Goal: Transaction & Acquisition: Purchase product/service

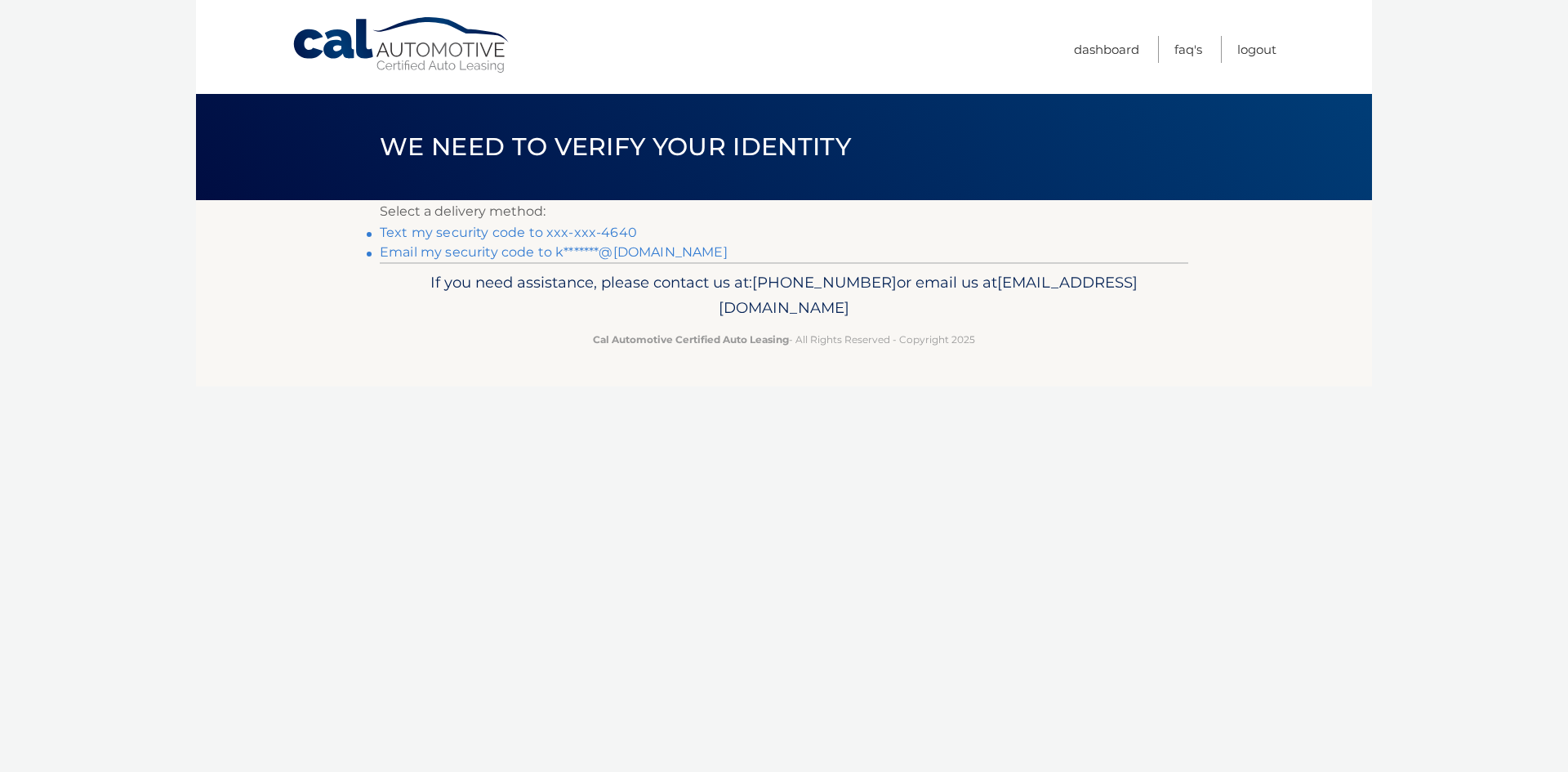
click at [508, 234] on link "Text my security code to xxx-xxx-4640" at bounding box center [509, 232] width 257 height 16
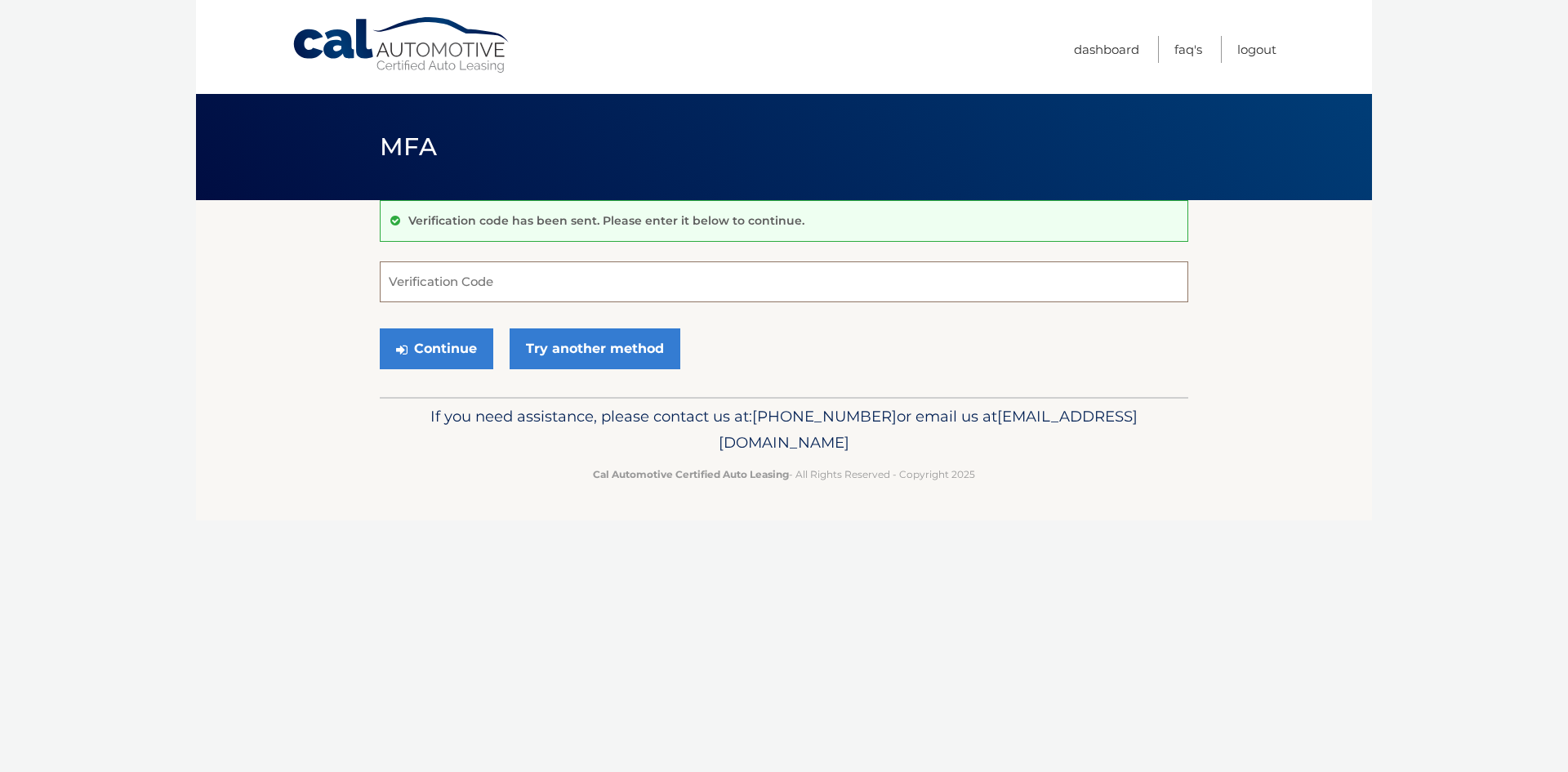
click at [553, 290] on input "Verification Code" at bounding box center [784, 281] width 809 height 41
type input "765468"
click at [480, 346] on button "Continue" at bounding box center [436, 349] width 114 height 41
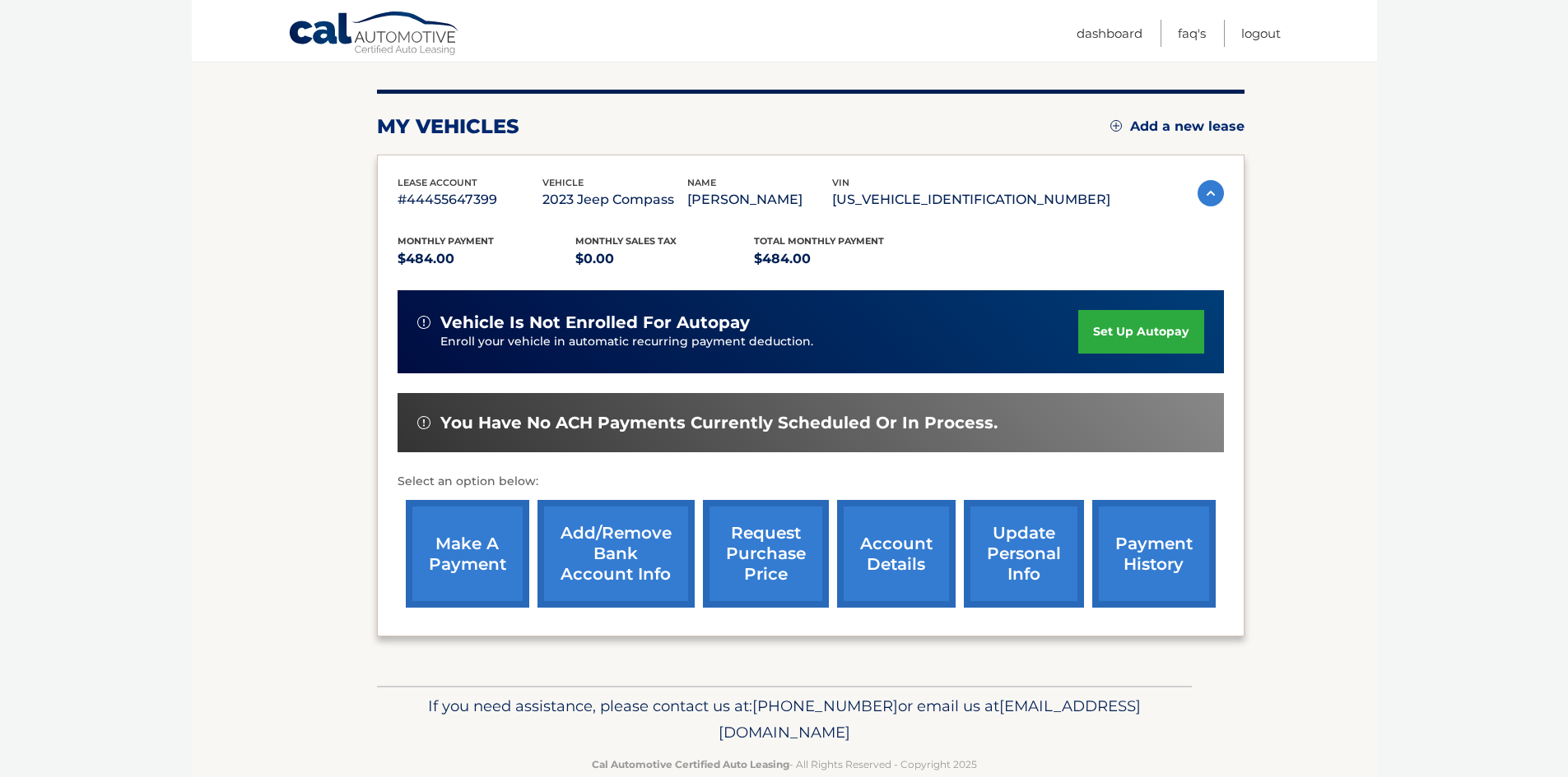
scroll to position [220, 0]
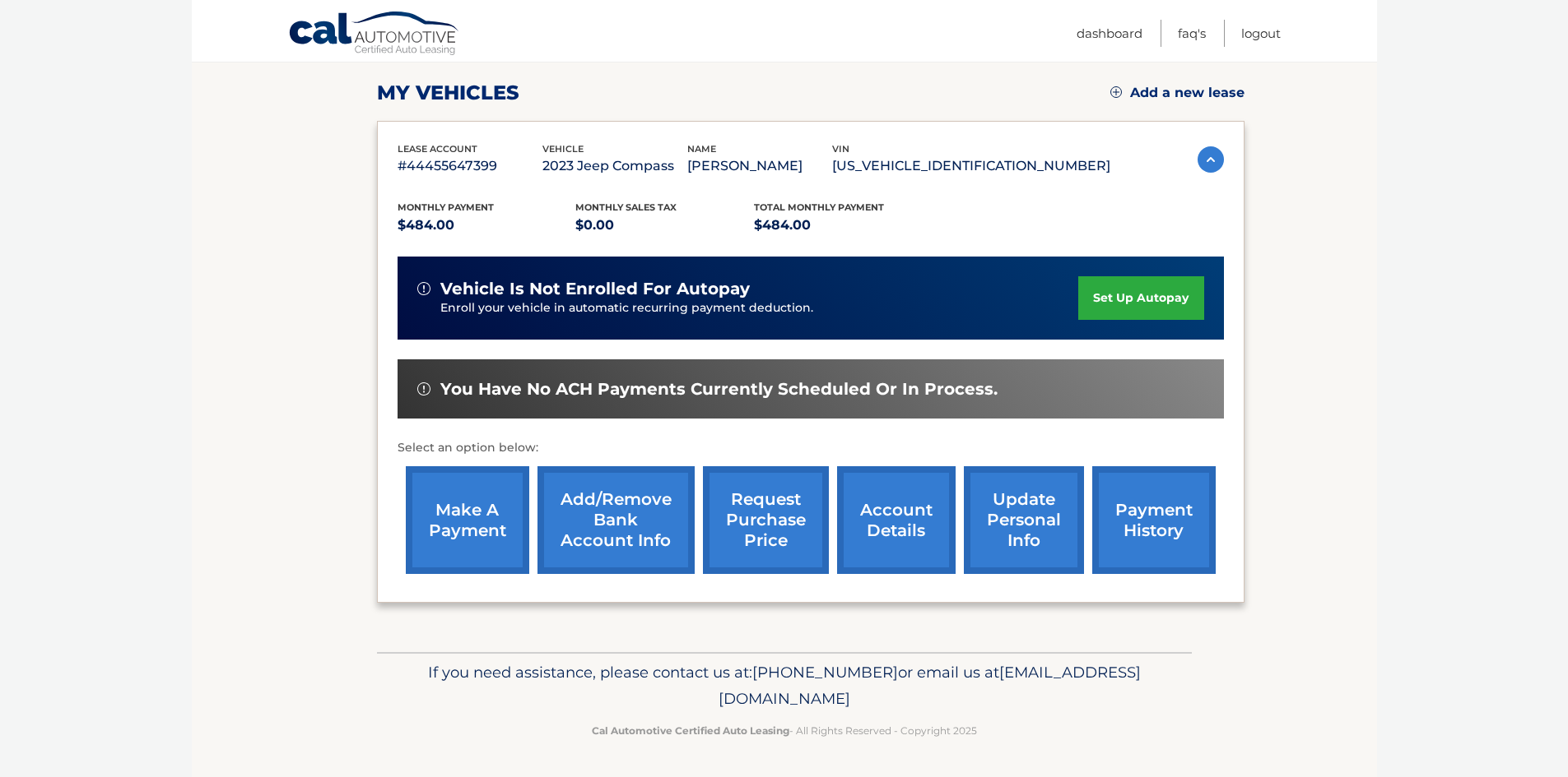
click at [473, 500] on link "make a payment" at bounding box center [467, 520] width 124 height 108
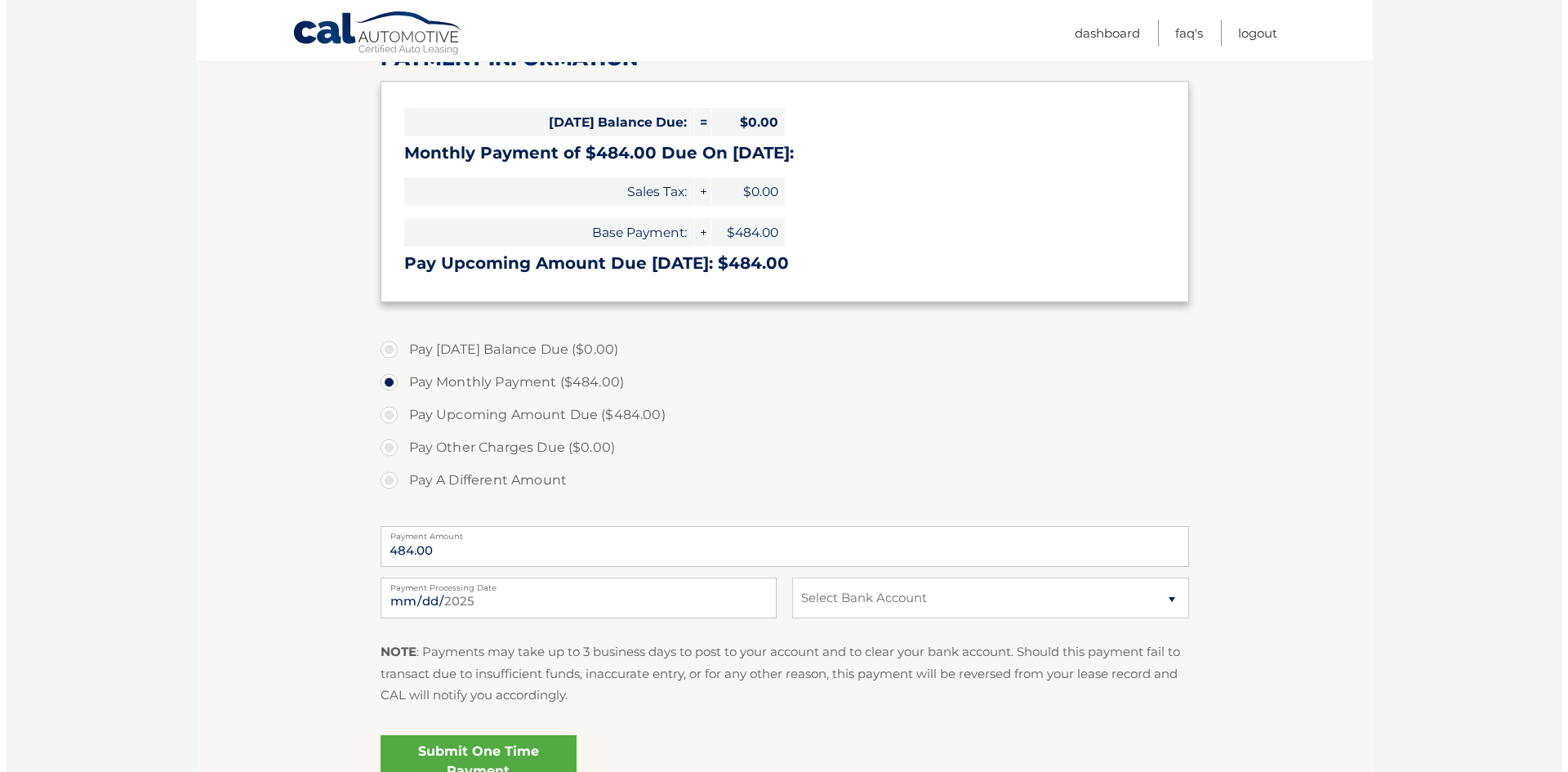
scroll to position [327, 0]
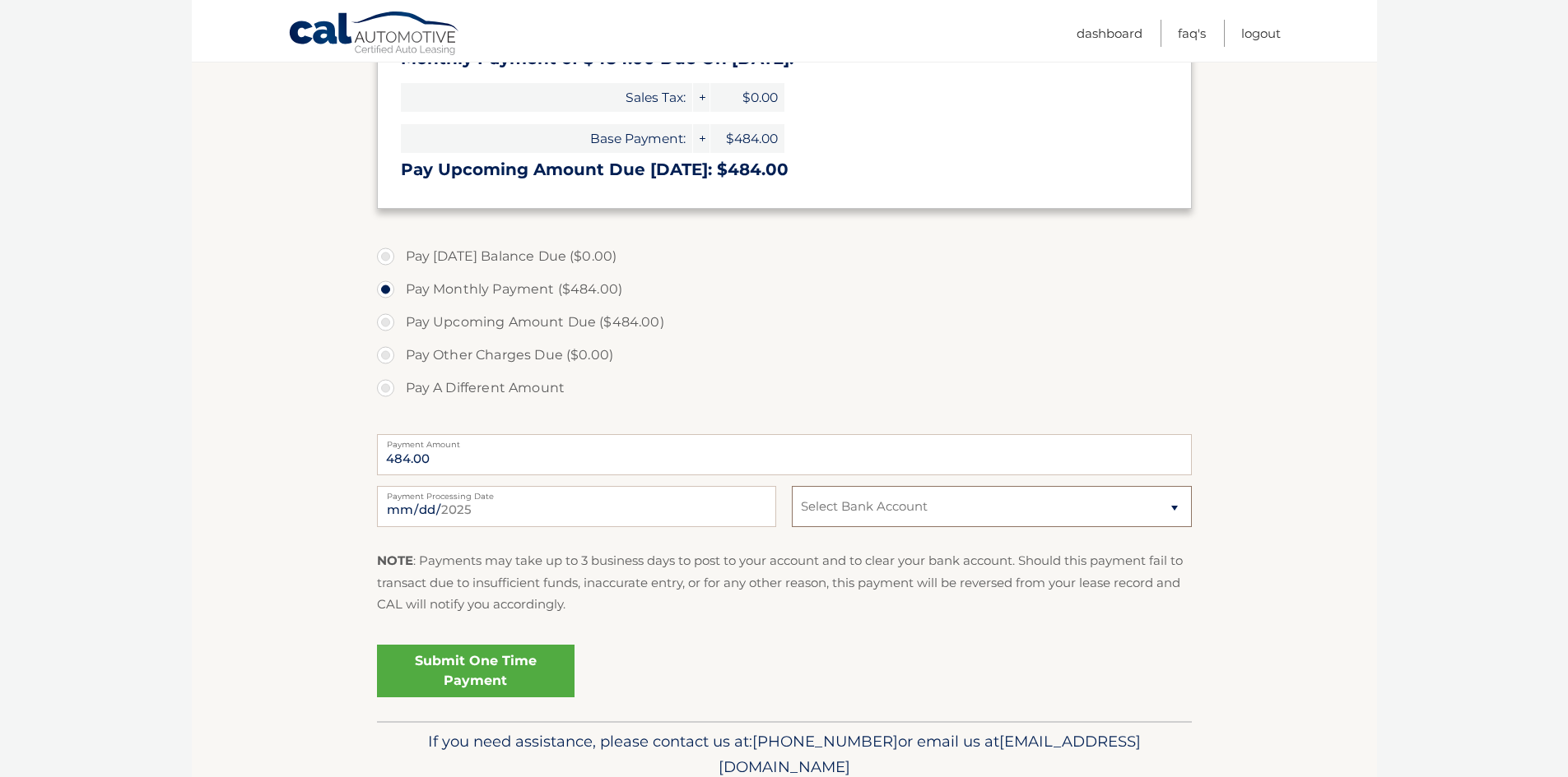
click at [882, 511] on select "Select Bank Account Savings AMERICAN EXPRESS NATIONAL BANK *****6258 Checking T…" at bounding box center [991, 506] width 400 height 41
select select "YjMwZjNkNGItOTZiYS00M2FjLThjOWYtMTk1OWFjZjA0ZTcy"
click at [792, 486] on select "Select Bank Account Savings AMERICAN EXPRESS NATIONAL BANK *****6258 Checking T…" at bounding box center [991, 506] width 400 height 41
click at [700, 631] on fieldset "Pay Today's Balance Due ($0.00) Pay Monthly Payment ($484.00) Pay Upcoming Amou…" at bounding box center [784, 479] width 815 height 486
click at [493, 658] on link "Submit One Time Payment" at bounding box center [476, 671] width 197 height 53
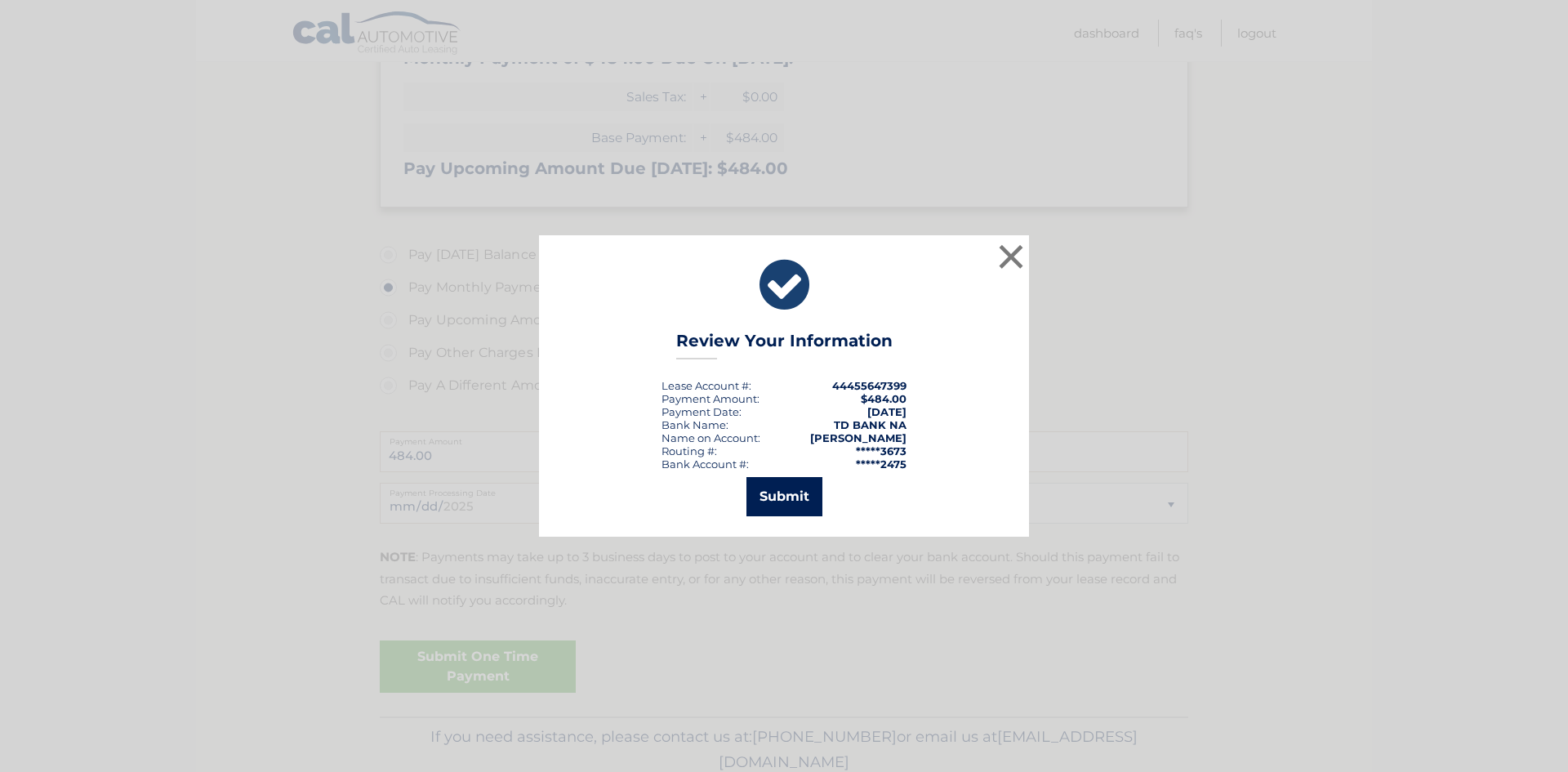
click at [787, 486] on button "Submit" at bounding box center [785, 496] width 76 height 39
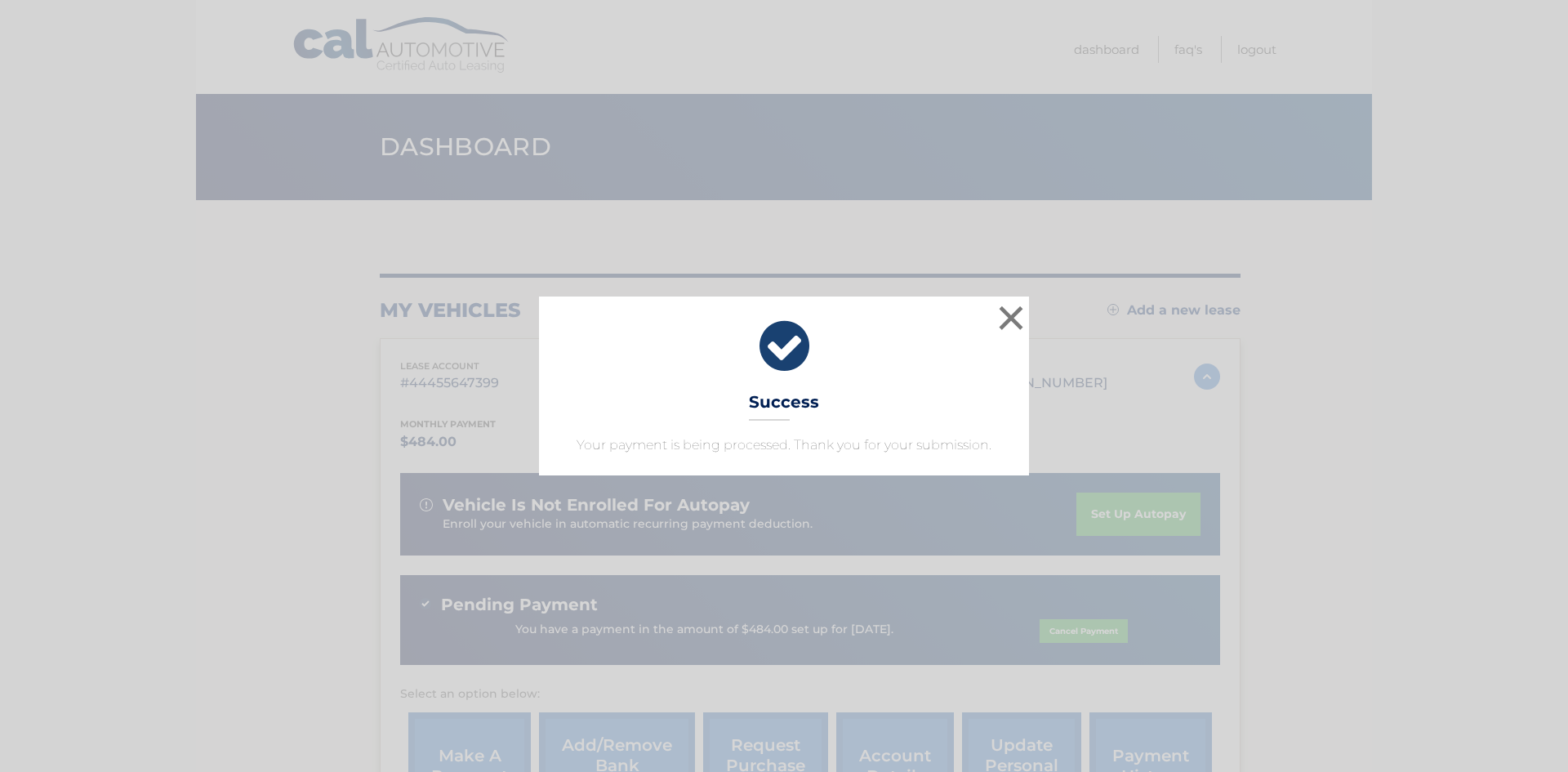
click at [113, 486] on div "× Success Your payment is being processed. Thank you for your submission. Loadi…" at bounding box center [784, 386] width 1568 height 772
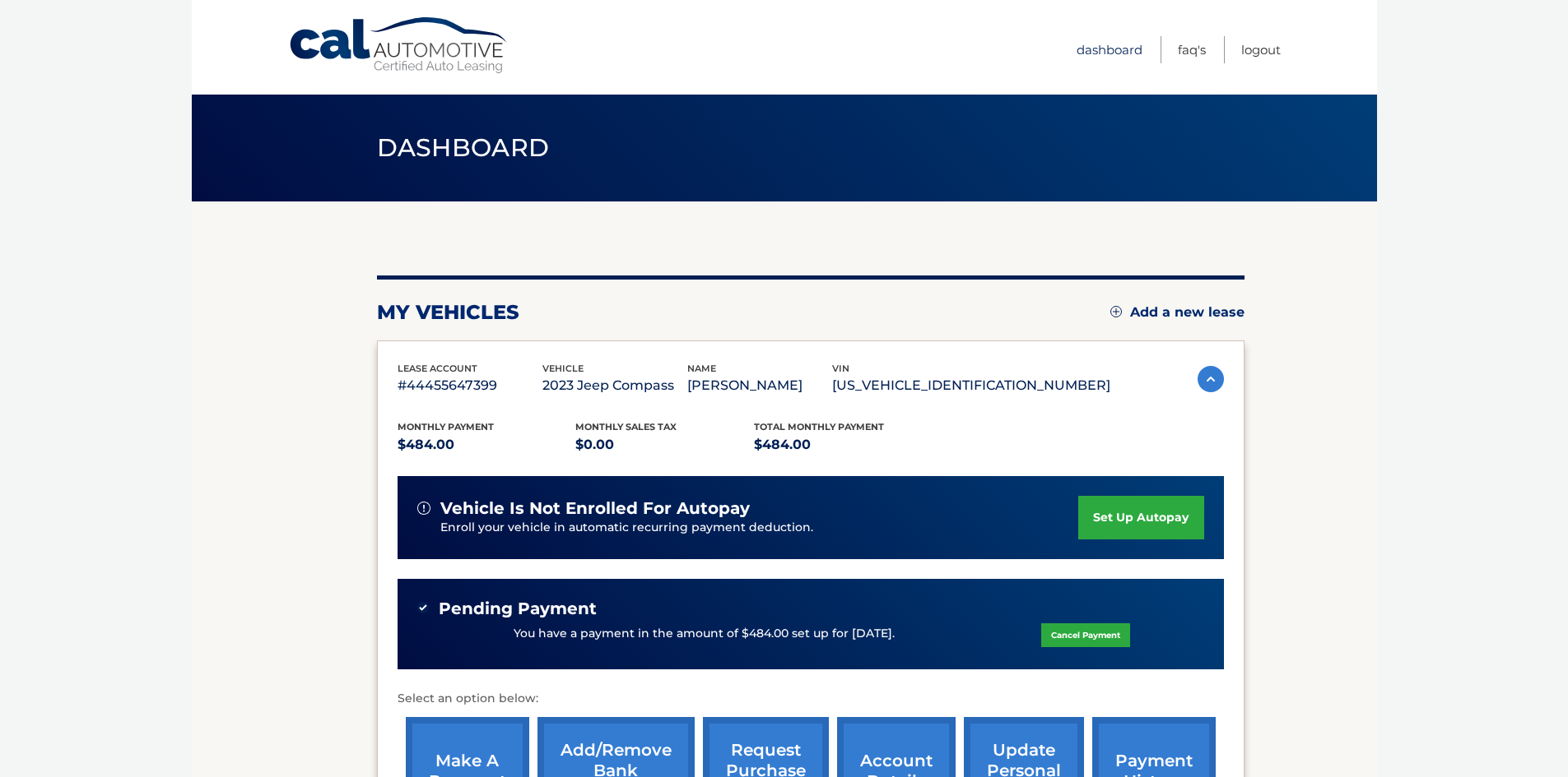
click at [1121, 45] on link "Dashboard" at bounding box center [1109, 49] width 66 height 27
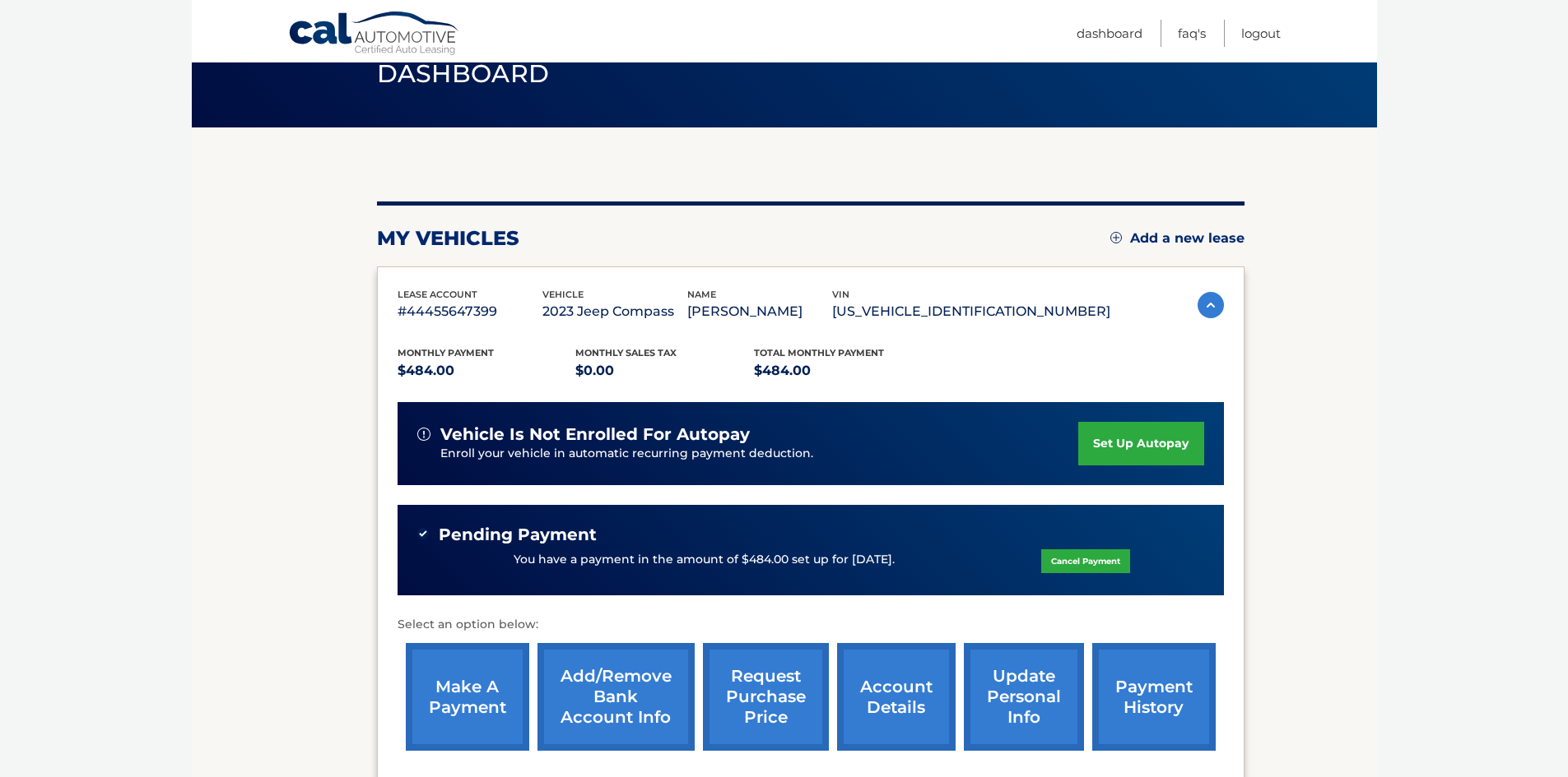
scroll to position [251, 0]
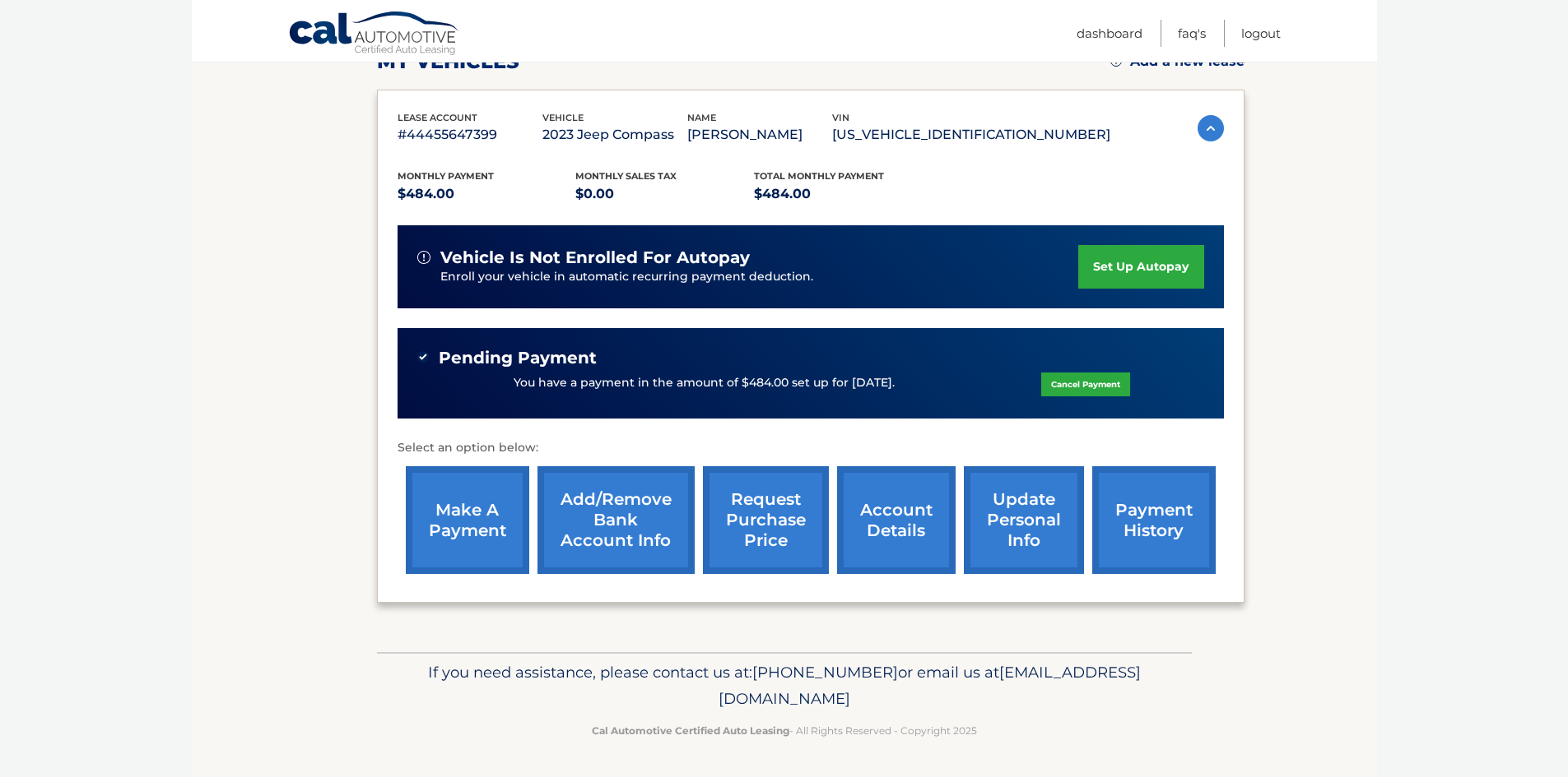
click at [910, 514] on link "account details" at bounding box center [896, 520] width 119 height 108
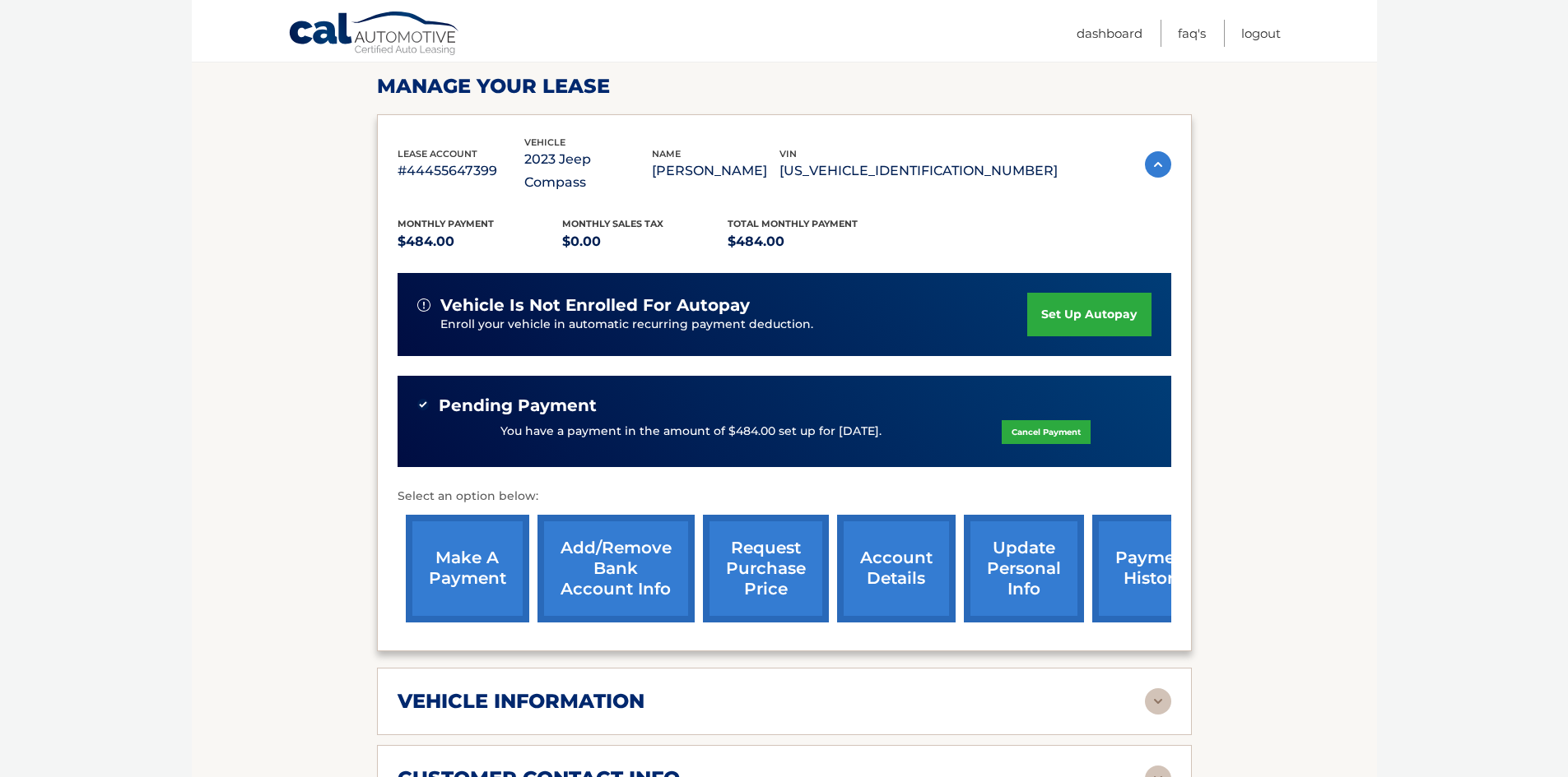
scroll to position [246, 0]
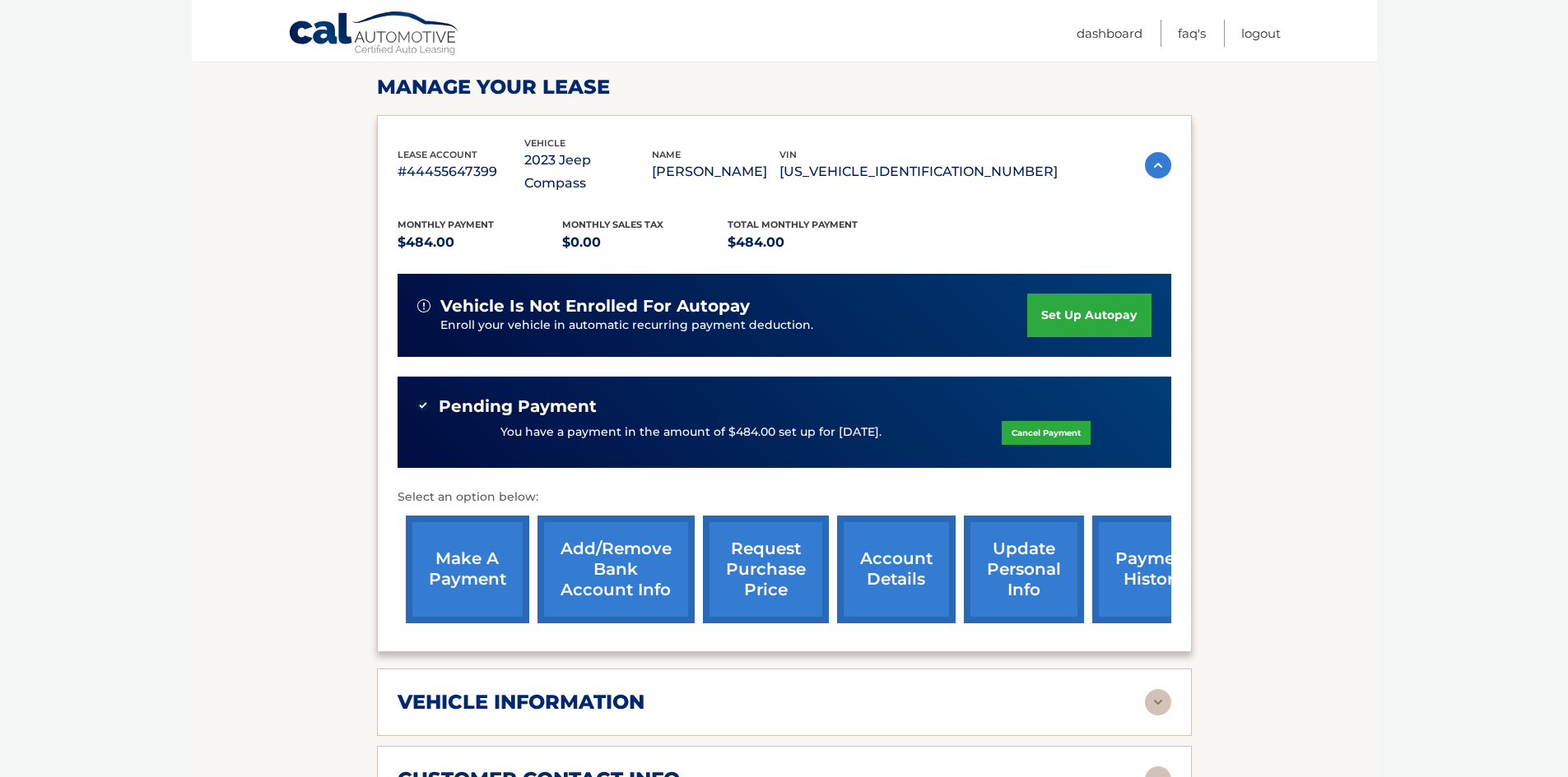
click at [1113, 531] on link "payment history" at bounding box center [1154, 569] width 124 height 108
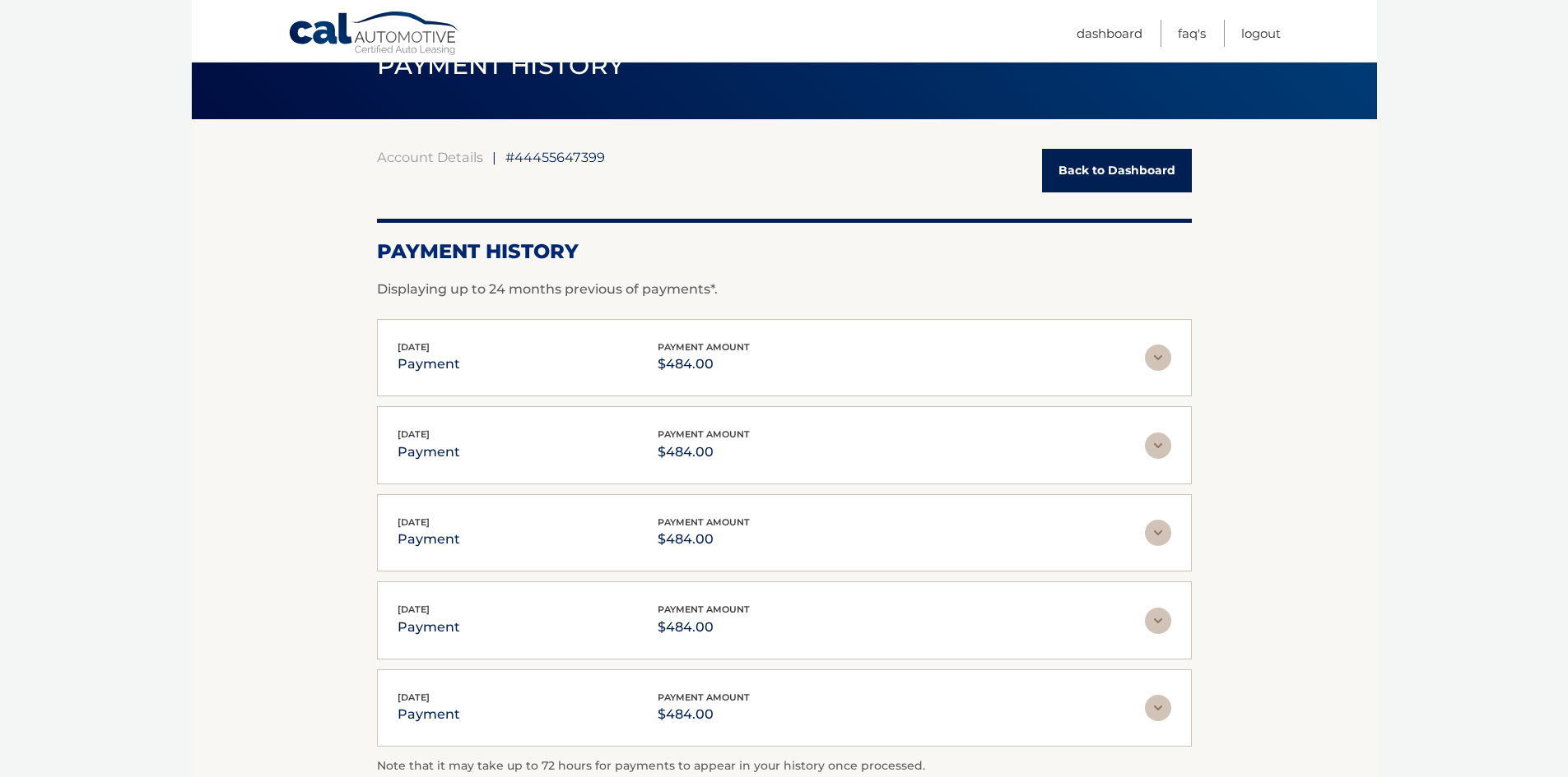
scroll to position [303, 0]
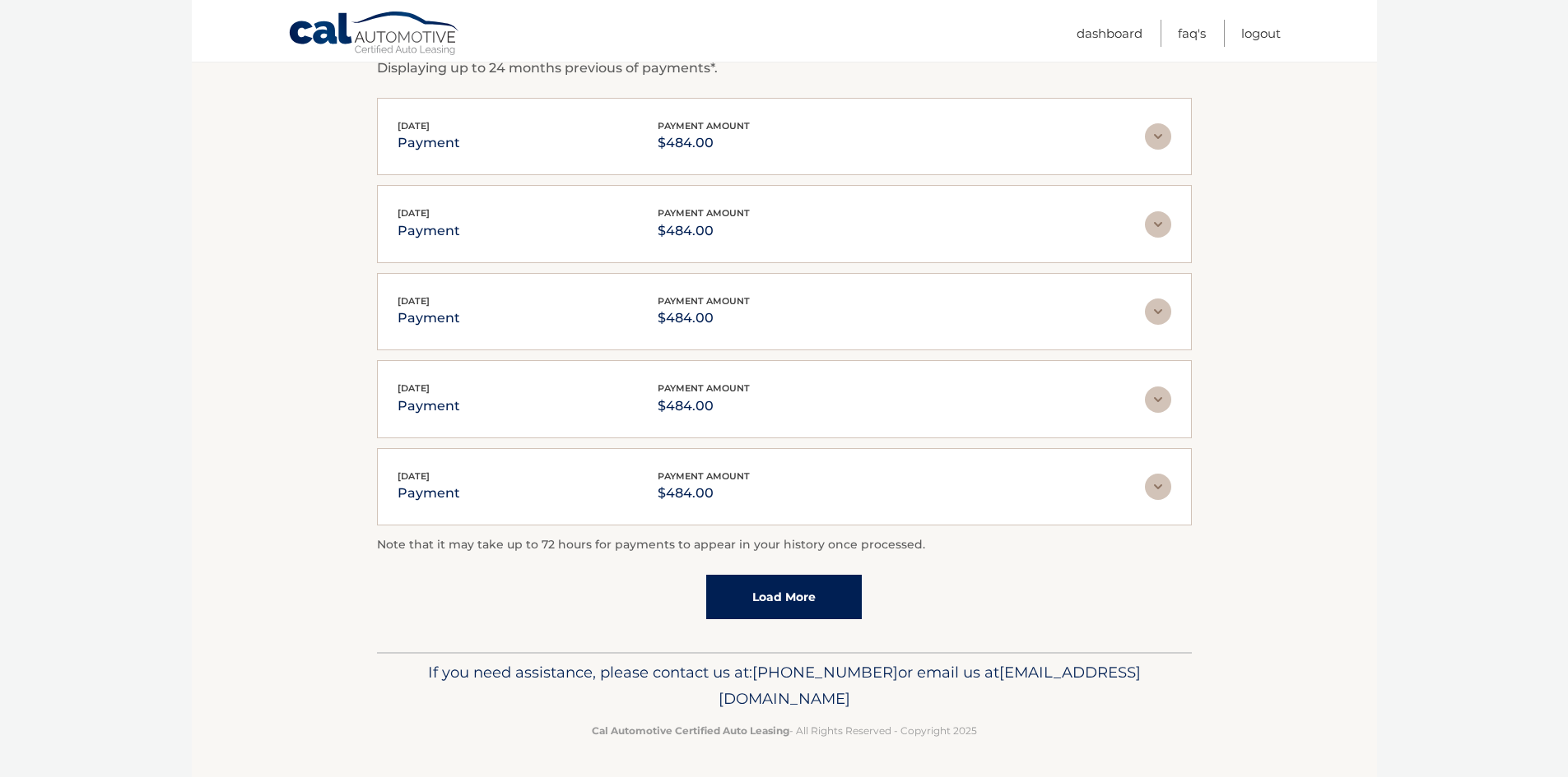
click at [770, 607] on link "Load More" at bounding box center [784, 597] width 155 height 44
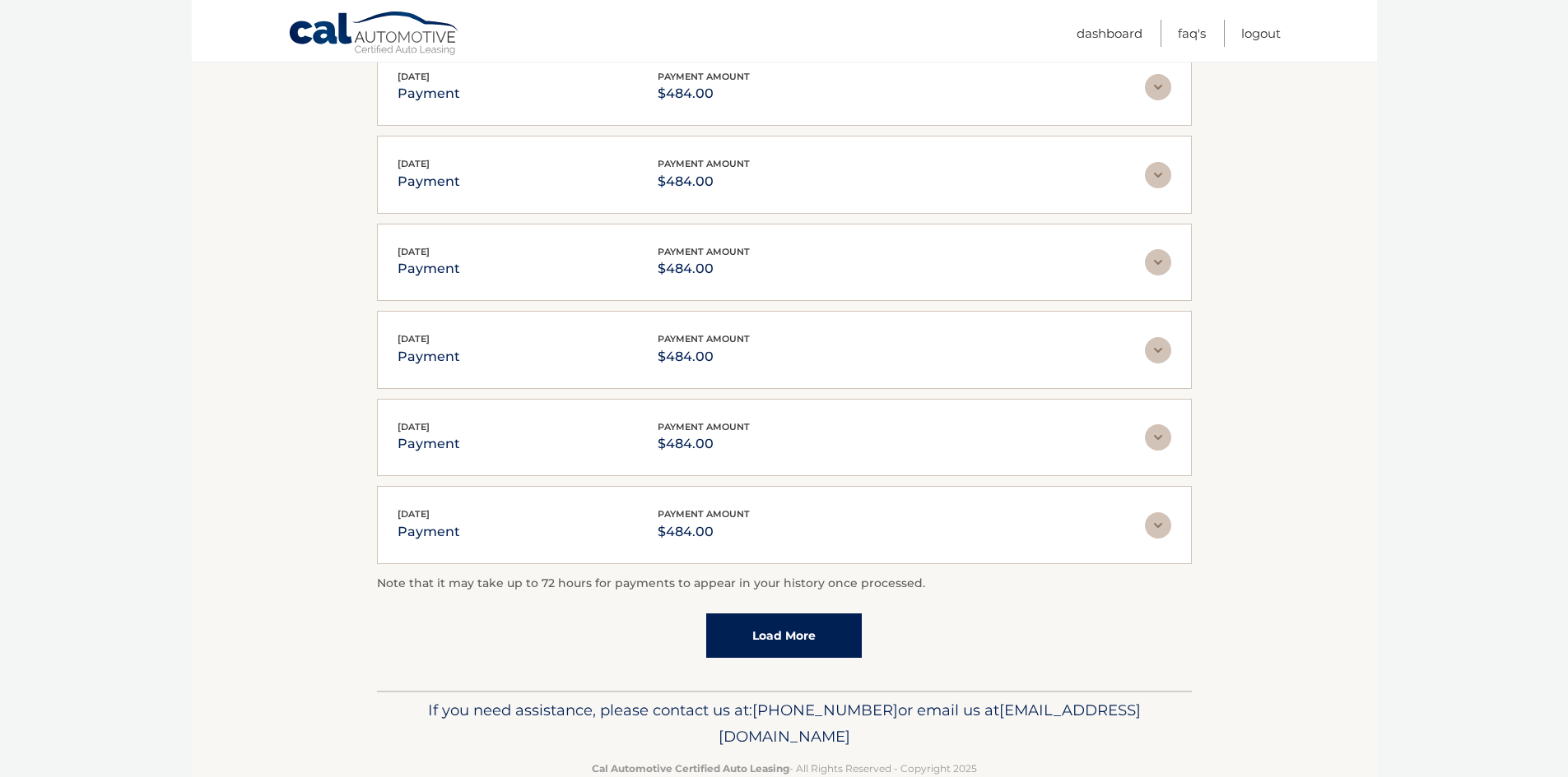
scroll to position [392, 0]
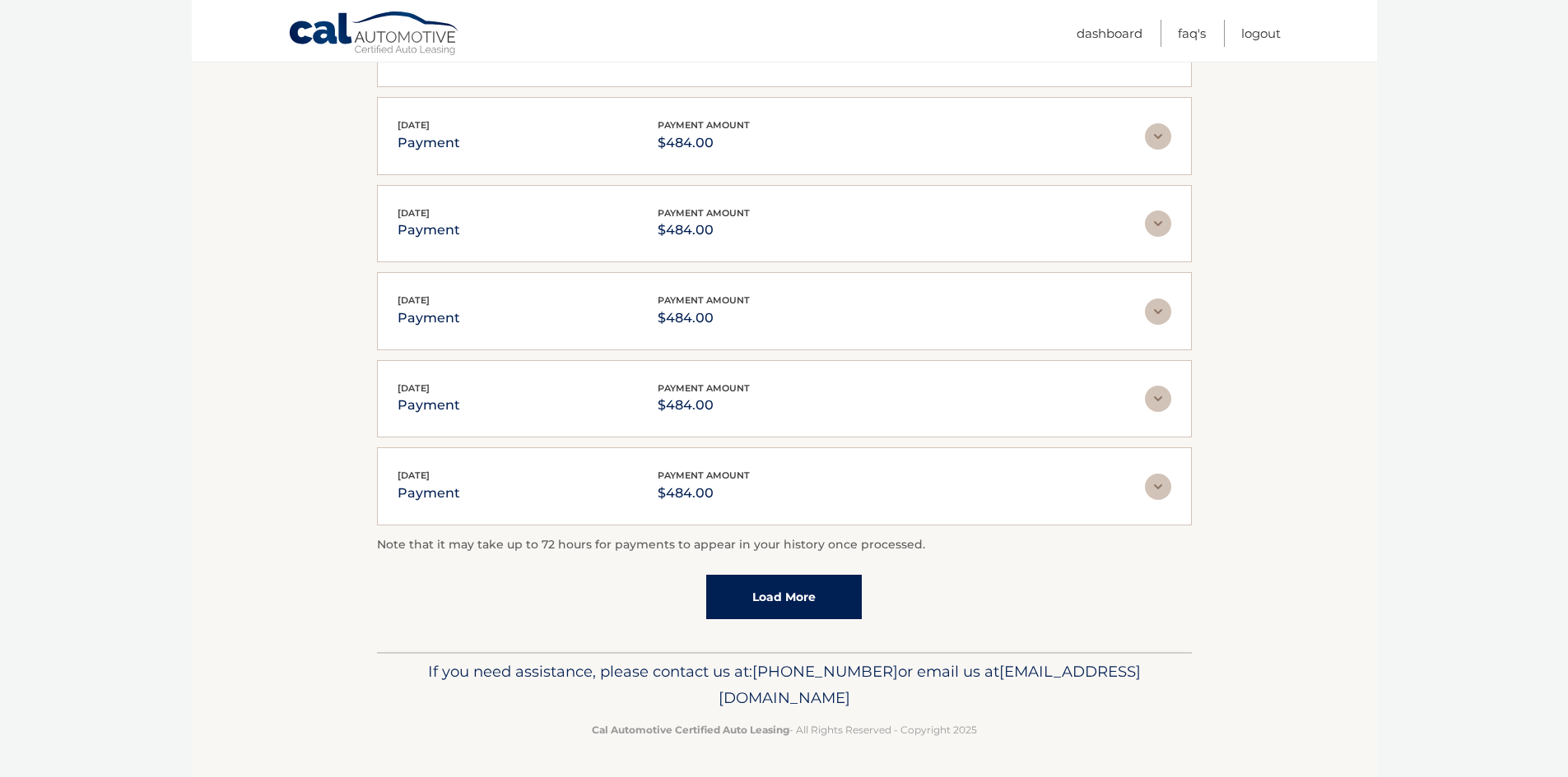
click at [840, 601] on link "Load More" at bounding box center [784, 597] width 155 height 44
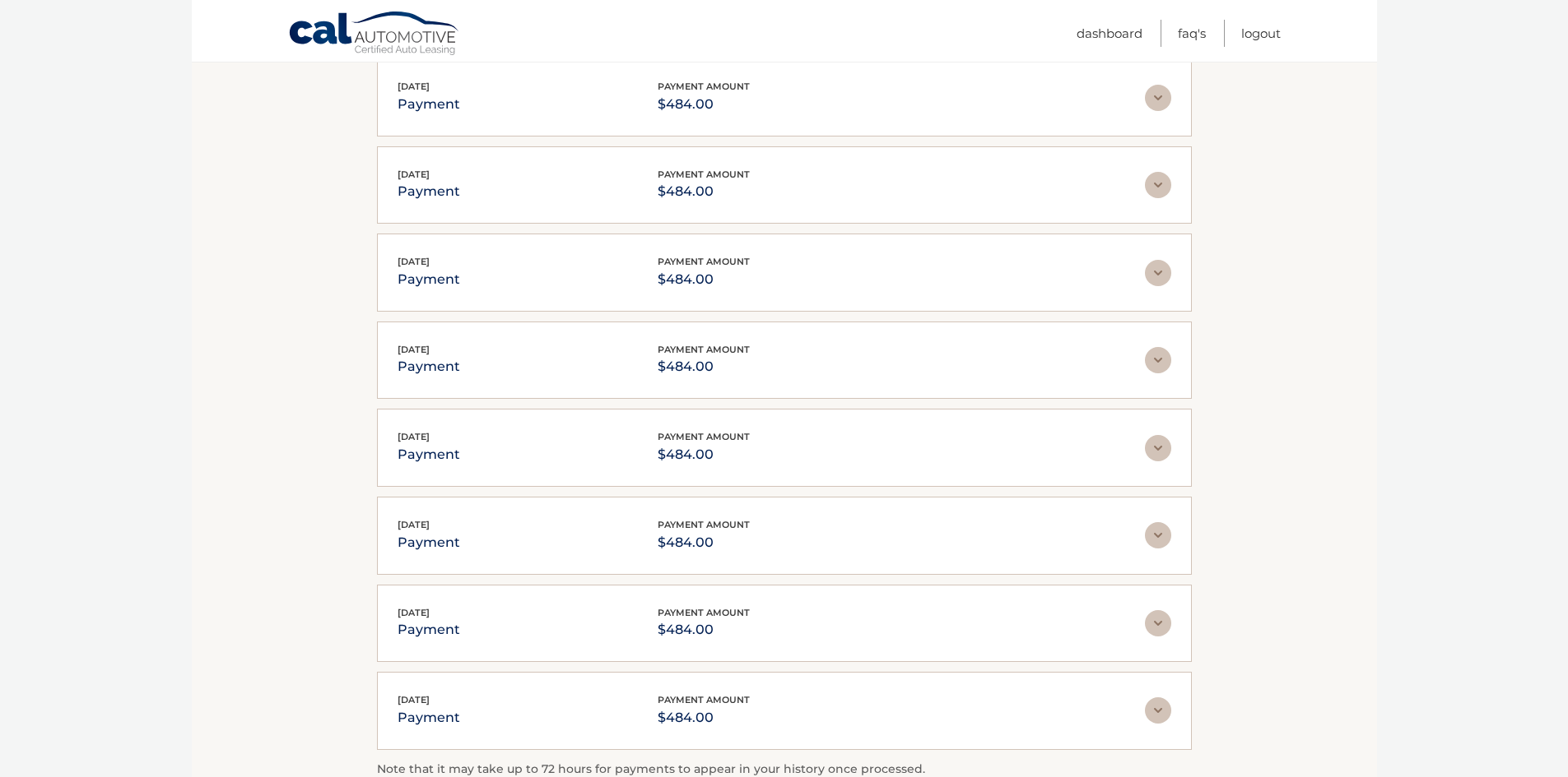
scroll to position [830, 0]
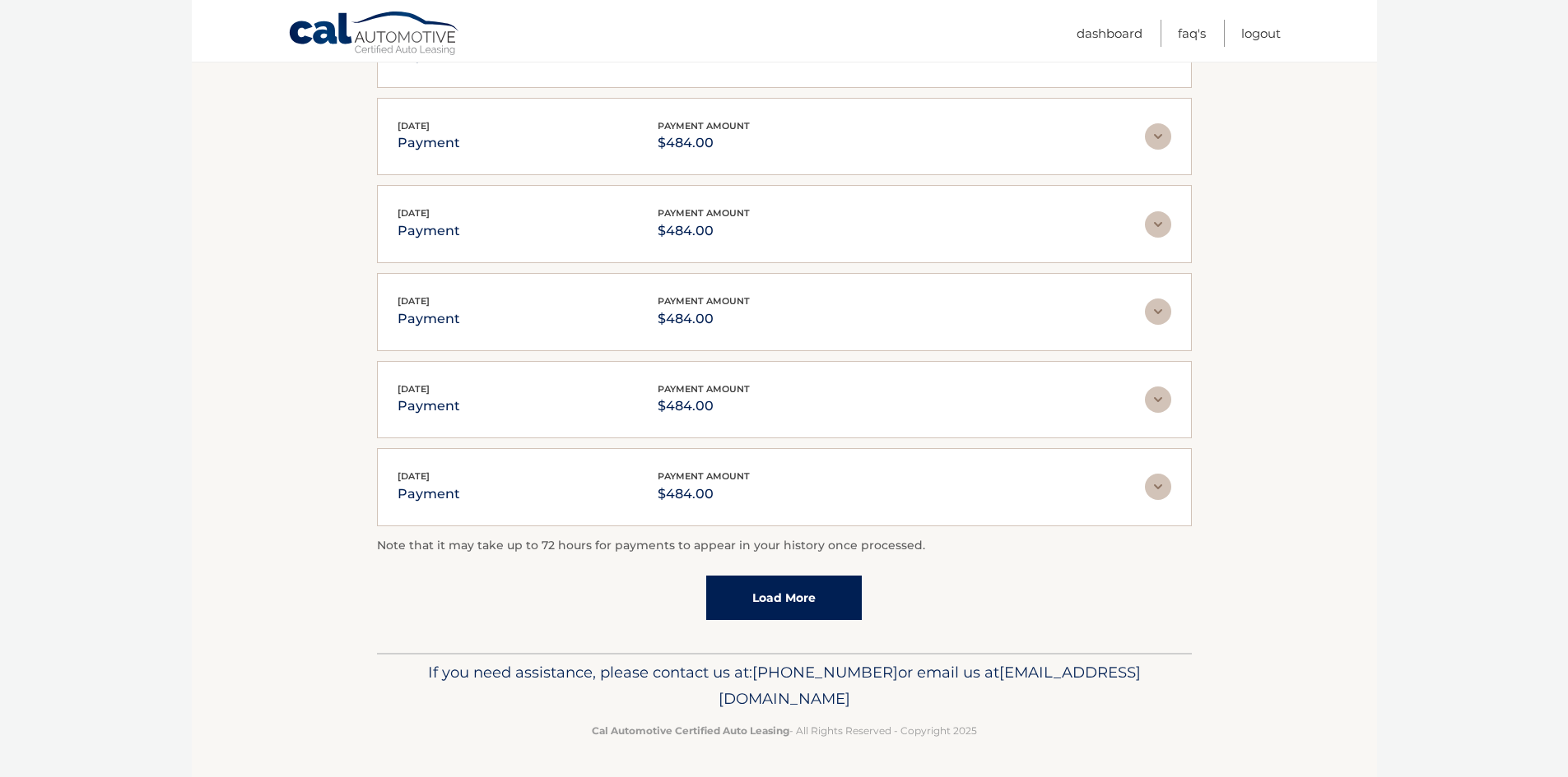
click at [831, 594] on link "Load More" at bounding box center [784, 597] width 155 height 44
click at [776, 600] on link "Load More" at bounding box center [784, 597] width 155 height 44
click at [818, 604] on link "Load More" at bounding box center [784, 597] width 155 height 44
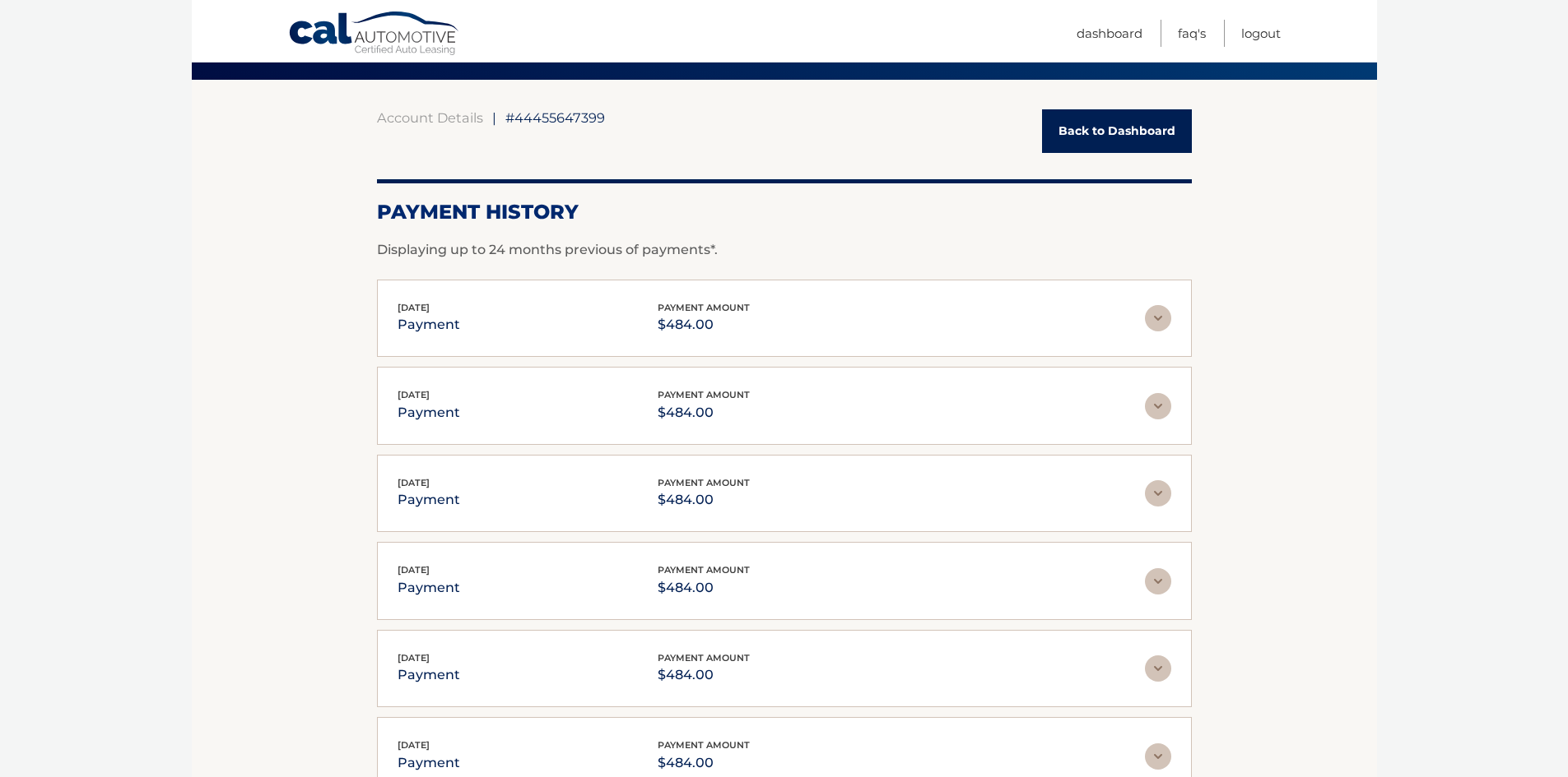
scroll to position [0, 0]
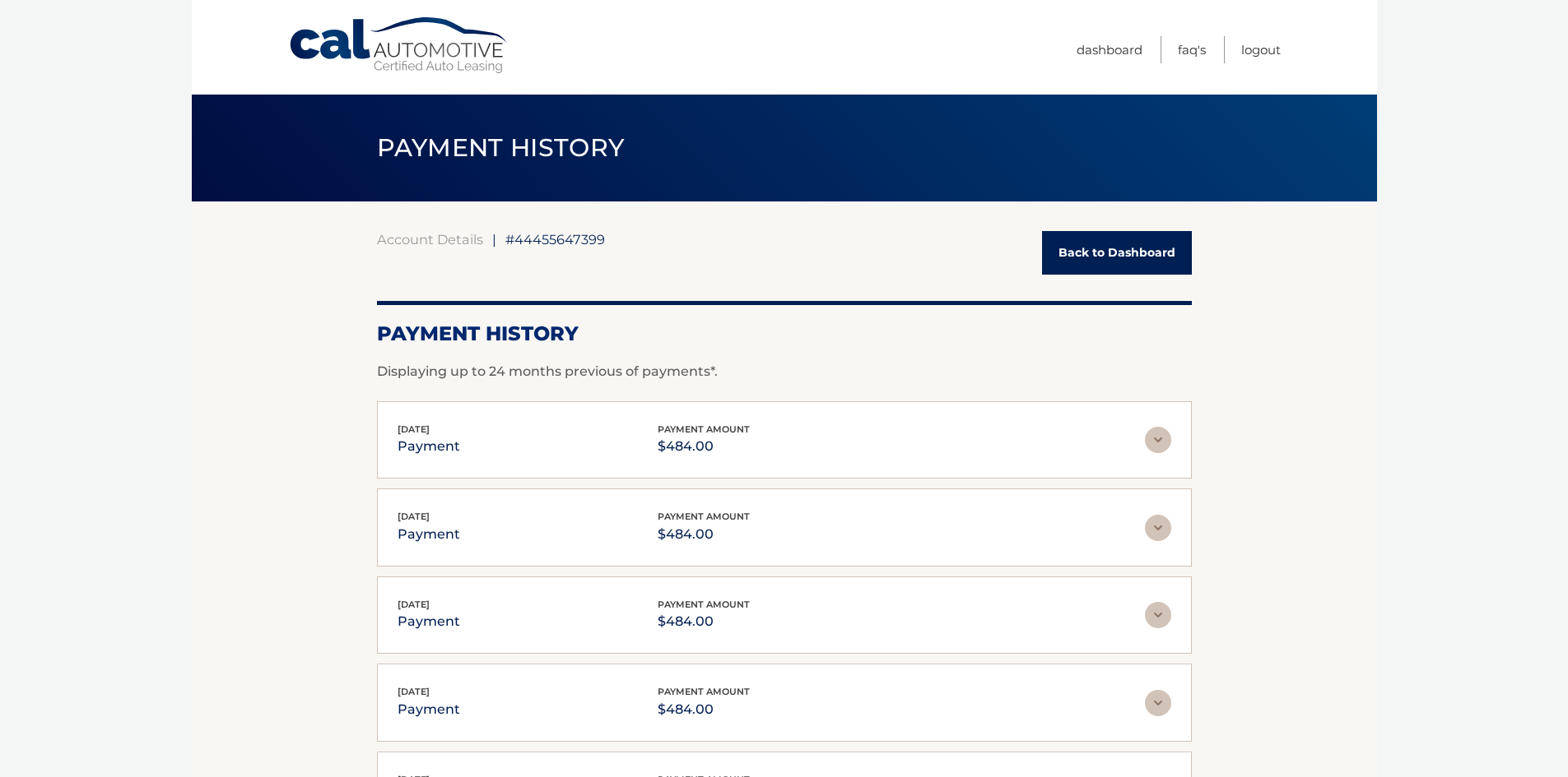
click at [1083, 235] on link "Back to Dashboard" at bounding box center [1117, 253] width 150 height 43
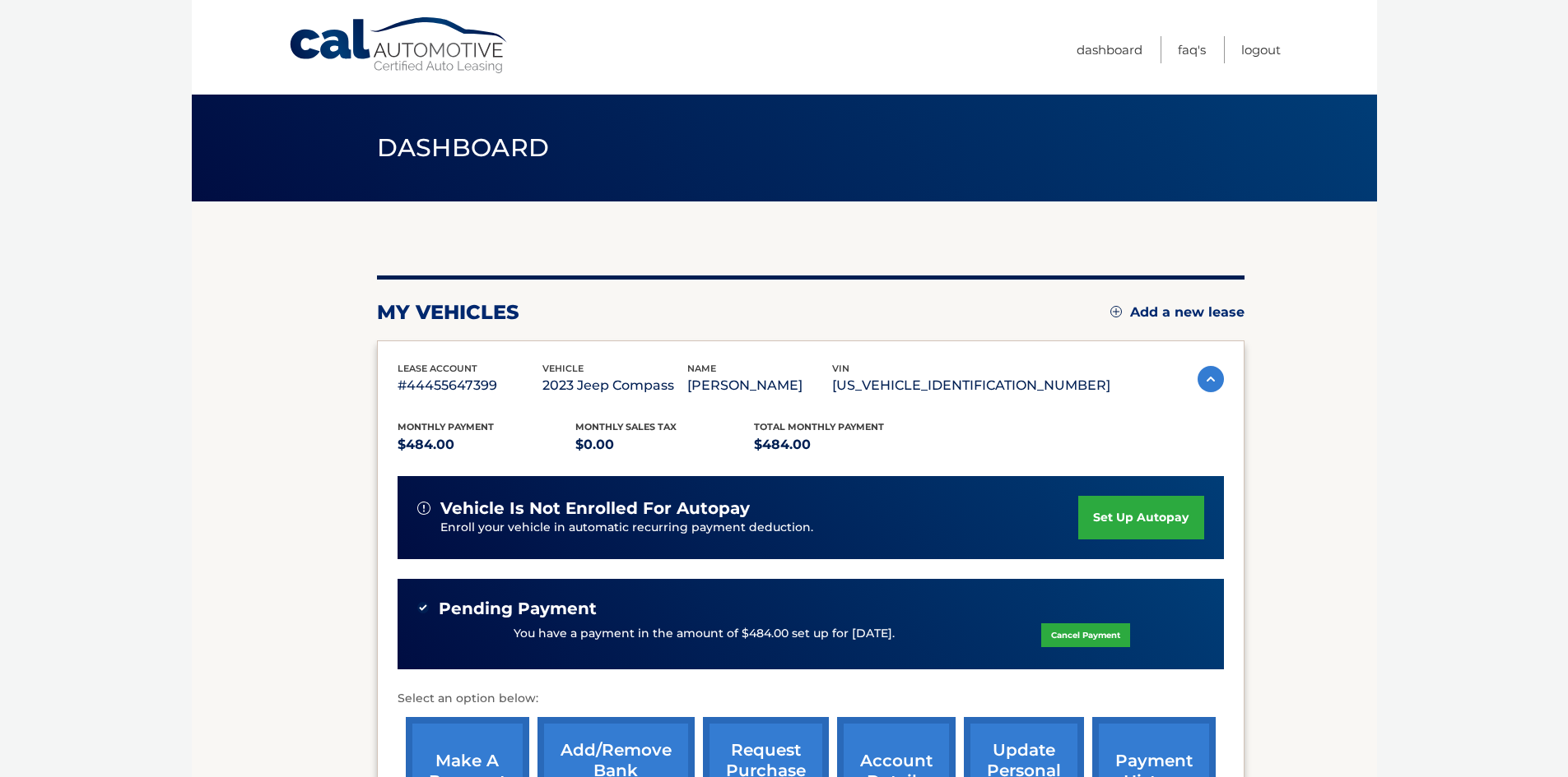
click at [1205, 375] on img at bounding box center [1211, 379] width 27 height 27
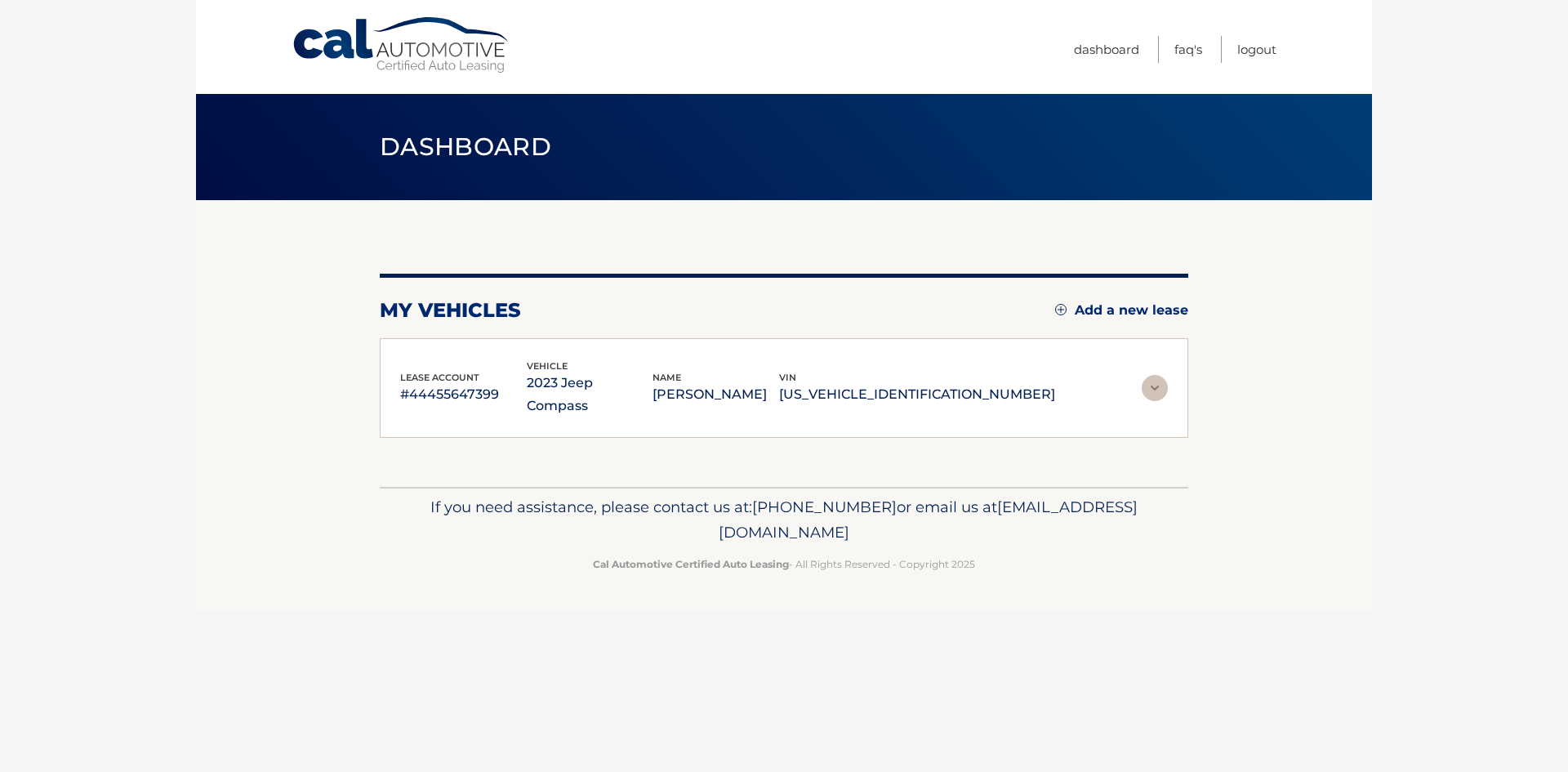
click at [1196, 373] on section "my vehicles Add a new lease lease account #44455647399 vehicle 2023 Jeep Compas…" at bounding box center [784, 344] width 1176 height 287
